Goal: Task Accomplishment & Management: Manage account settings

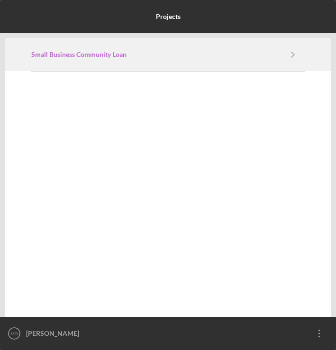
click at [269, 57] on link "Small Business Community Loan" at bounding box center [156, 55] width 250 height 8
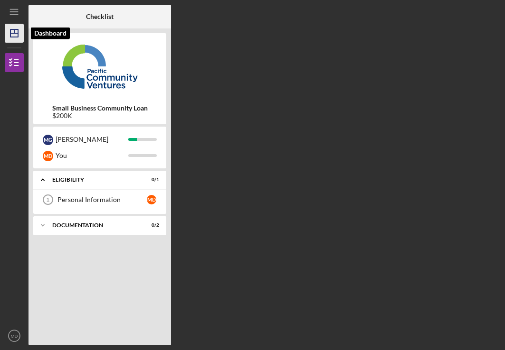
click at [14, 38] on icon "Icon/Dashboard" at bounding box center [14, 33] width 24 height 24
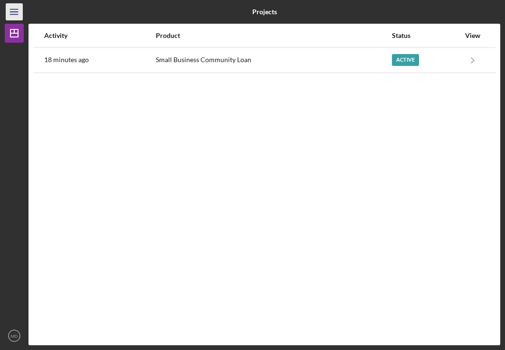
click at [19, 13] on icon "Icon/Menu" at bounding box center [14, 11] width 21 height 21
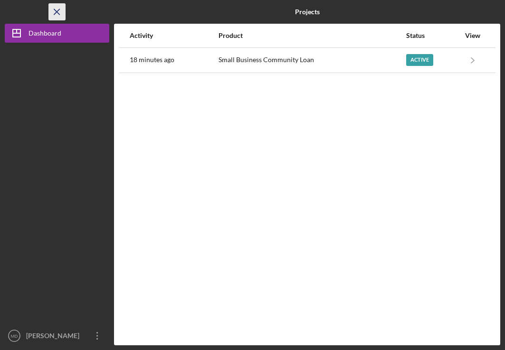
click at [59, 9] on icon "Icon/Menu Close" at bounding box center [57, 11] width 21 height 21
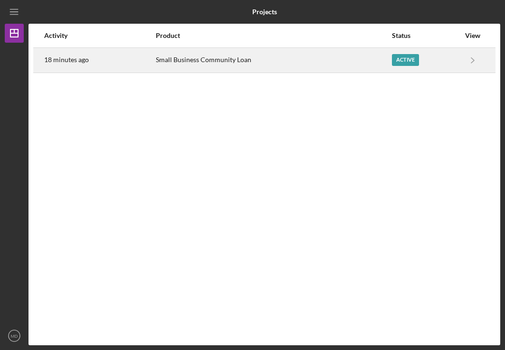
click at [287, 68] on div "Small Business Community Loan" at bounding box center [273, 60] width 235 height 24
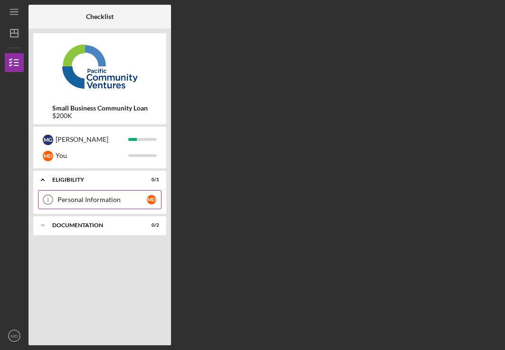
click at [78, 203] on div "Personal Information" at bounding box center [101, 200] width 89 height 8
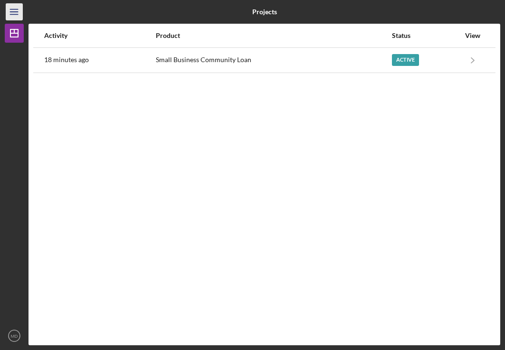
click at [18, 9] on line "button" at bounding box center [14, 9] width 8 height 0
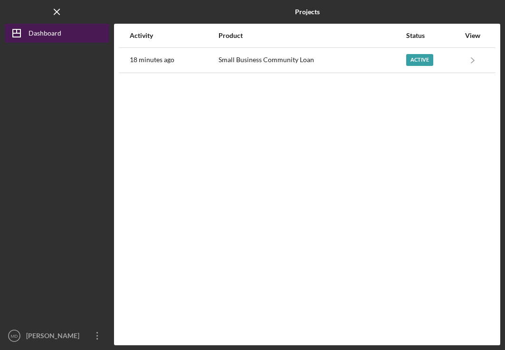
click at [22, 34] on icon "Icon/Dashboard" at bounding box center [17, 33] width 24 height 24
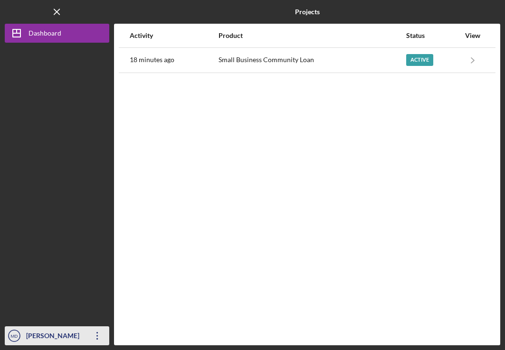
click at [95, 335] on icon "Icon/Overflow" at bounding box center [97, 336] width 24 height 24
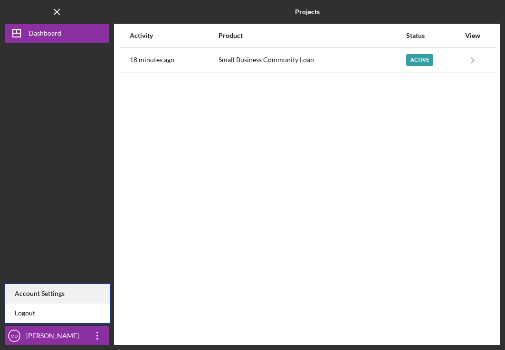
click at [83, 299] on div "Account Settings" at bounding box center [57, 293] width 104 height 19
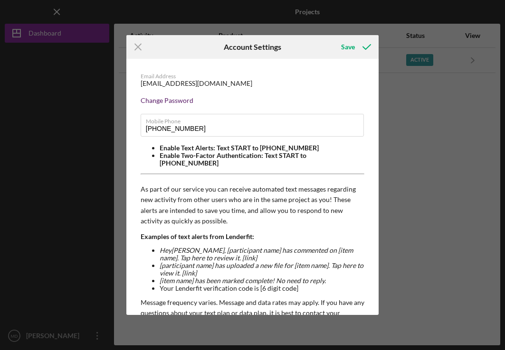
click at [179, 99] on div "Change Password" at bounding box center [252, 101] width 224 height 8
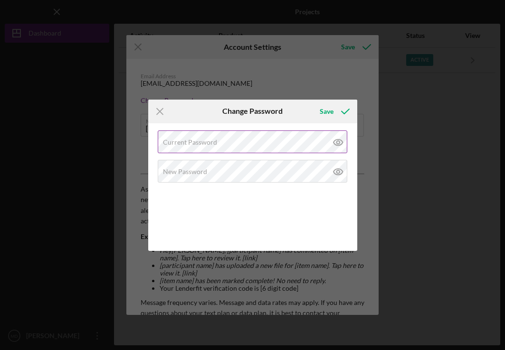
click at [184, 143] on label "Current Password" at bounding box center [190, 143] width 54 height 8
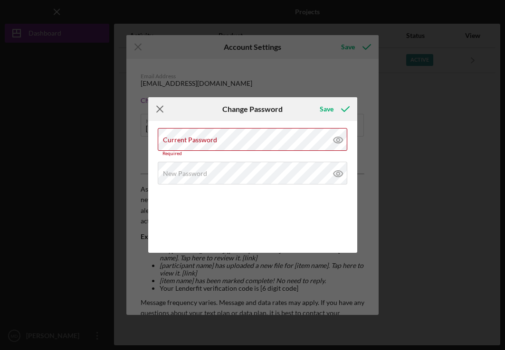
click at [159, 109] on icon "Icon/Menu Close" at bounding box center [160, 109] width 24 height 24
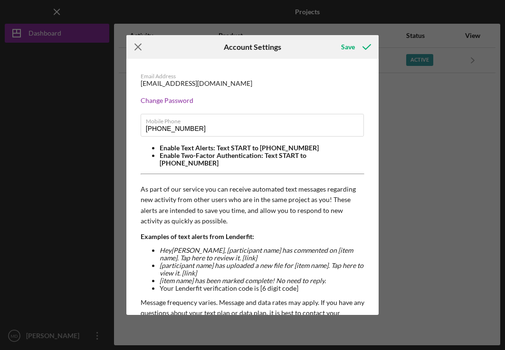
click at [142, 49] on icon "Icon/Menu Close" at bounding box center [138, 47] width 24 height 24
